Goal: Navigation & Orientation: Find specific page/section

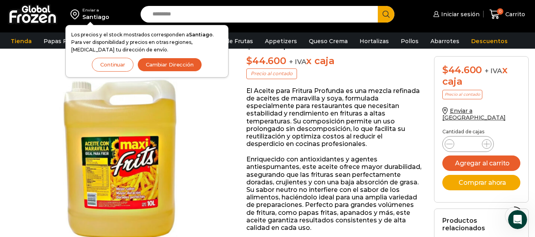
scroll to position [97, 0]
click at [102, 68] on button "Continuar" at bounding box center [113, 65] width 42 height 14
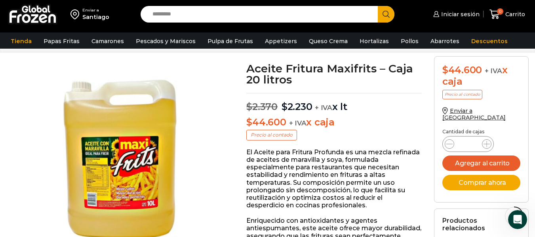
scroll to position [0, 0]
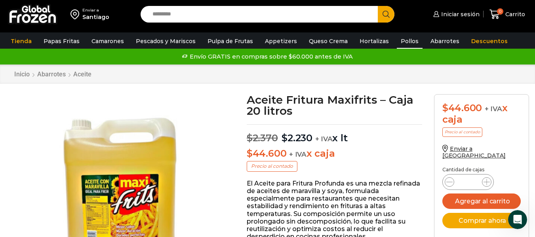
click at [403, 40] on link "Pollos" at bounding box center [410, 41] width 26 height 15
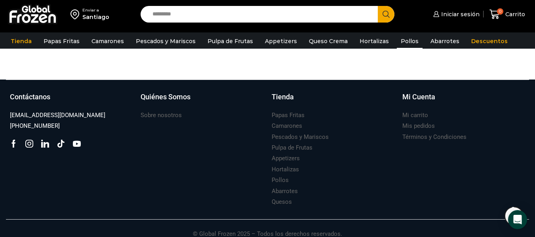
scroll to position [273, 0]
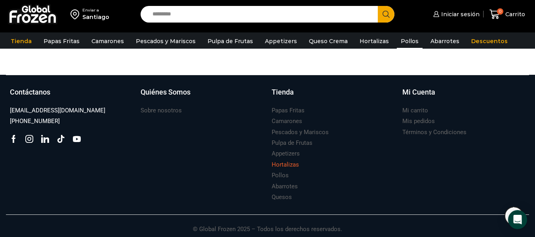
click at [303, 166] on div "Hortalizas" at bounding box center [332, 164] width 123 height 11
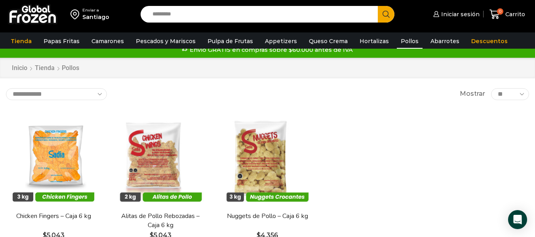
scroll to position [0, 0]
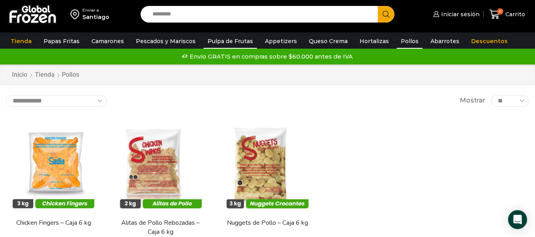
click at [220, 45] on link "Pulpa de Frutas" at bounding box center [229, 41] width 53 height 15
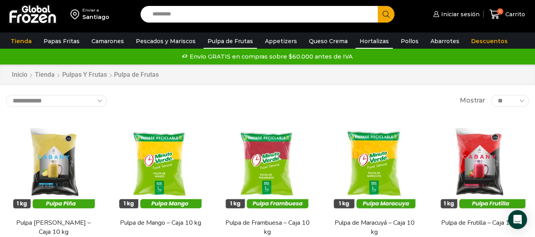
click at [360, 34] on link "Hortalizas" at bounding box center [373, 41] width 37 height 15
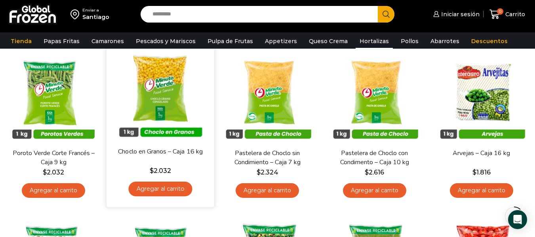
scroll to position [139, 0]
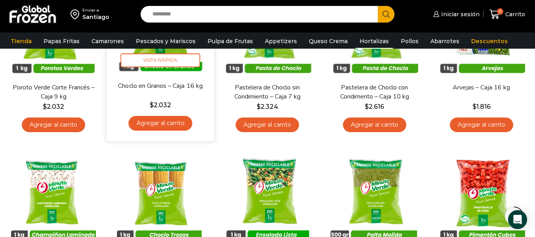
click at [175, 82] on link "Choclo en Granos – Caja 16 kg" at bounding box center [160, 85] width 86 height 9
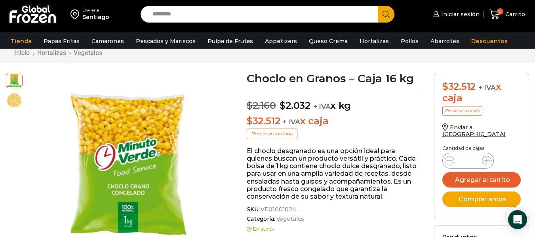
scroll to position [26, 0]
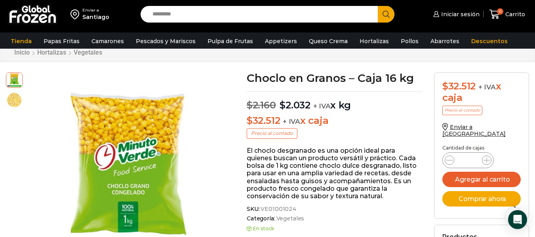
click at [30, 15] on img at bounding box center [32, 14] width 49 height 21
